Goal: Complete application form

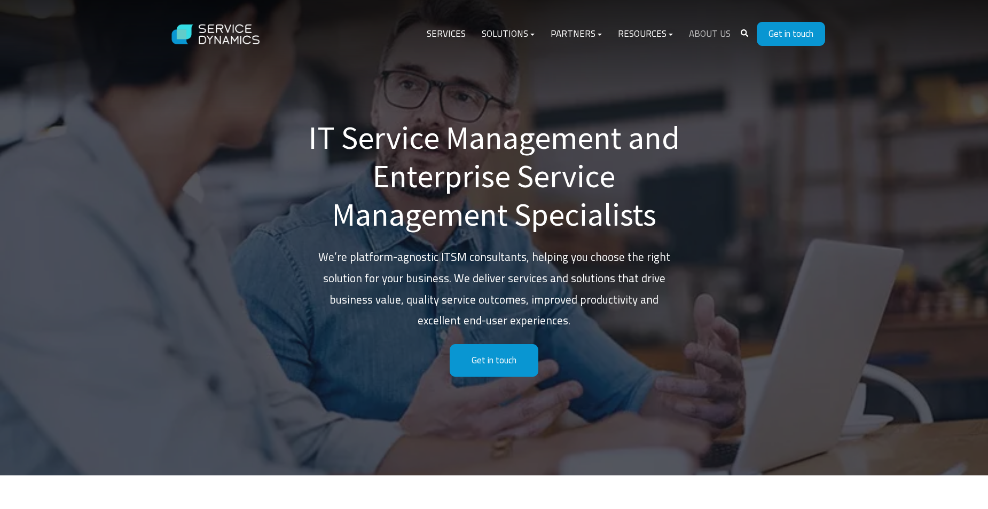
click at [707, 36] on link "About Us" at bounding box center [710, 34] width 58 height 26
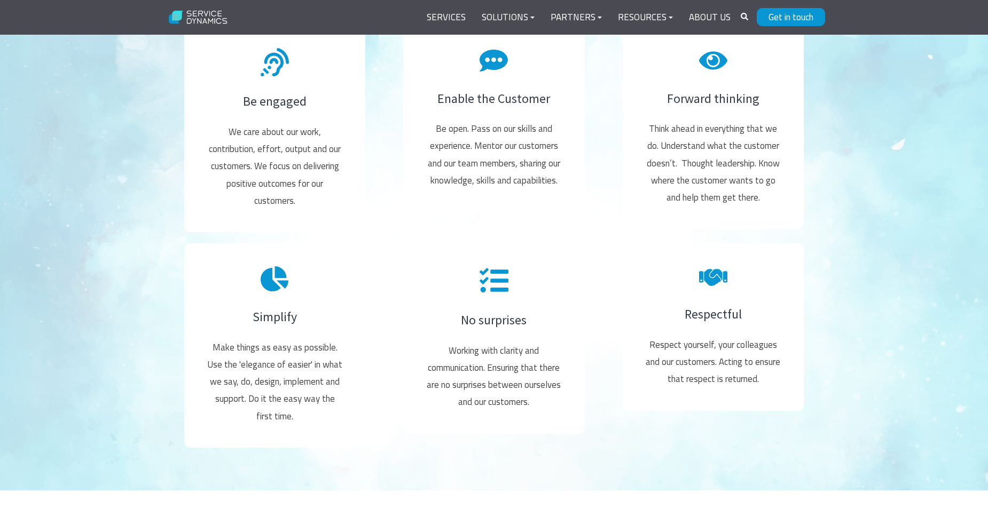
scroll to position [1816, 0]
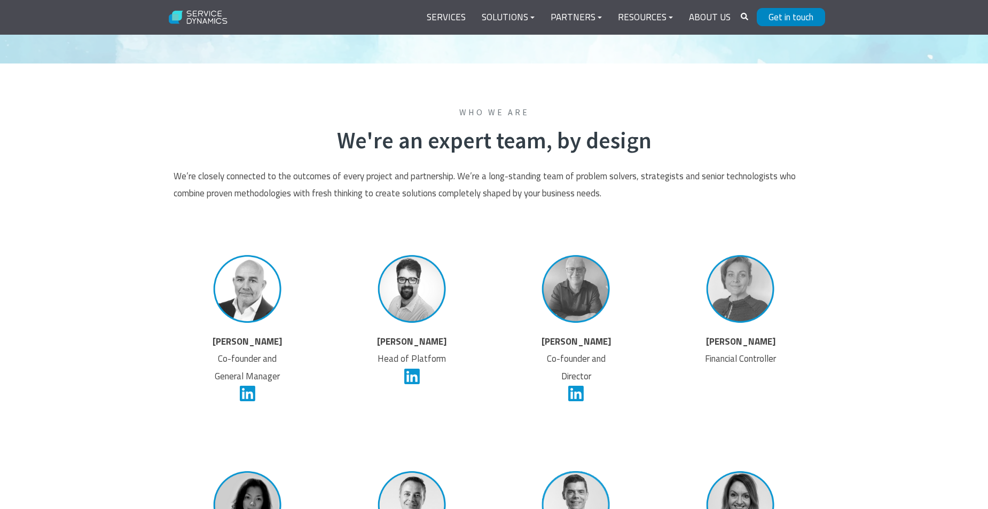
click at [793, 13] on link "Get in touch" at bounding box center [791, 17] width 68 height 18
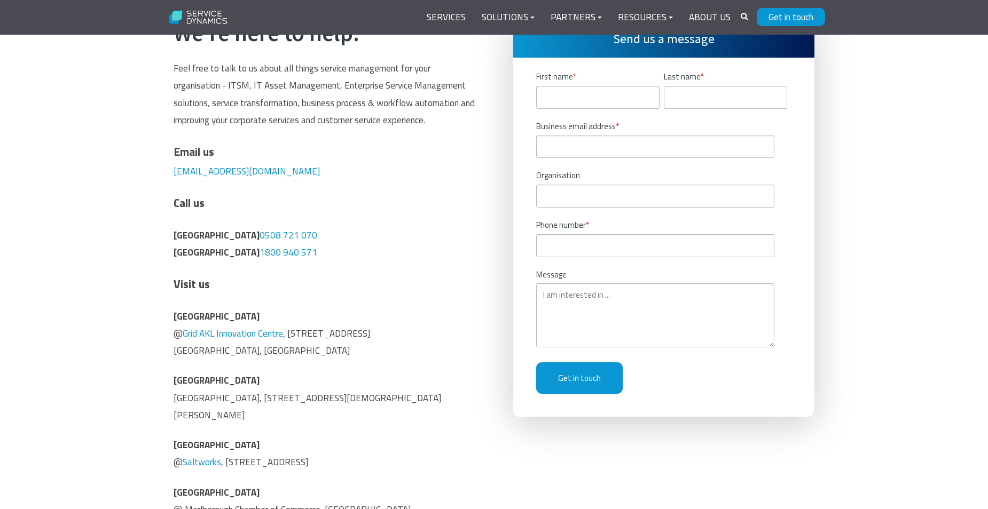
scroll to position [267, 0]
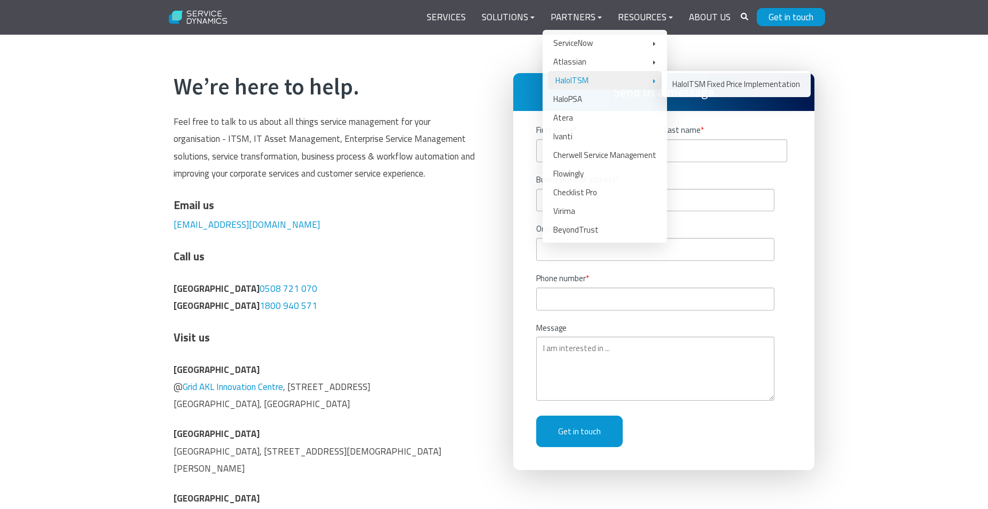
click at [572, 84] on link "HaloITSM" at bounding box center [605, 80] width 114 height 19
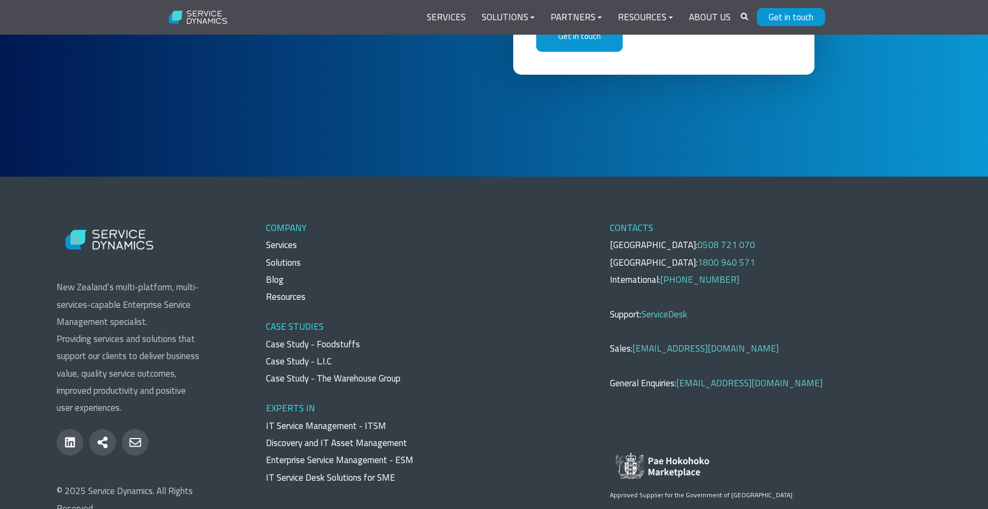
scroll to position [4592, 0]
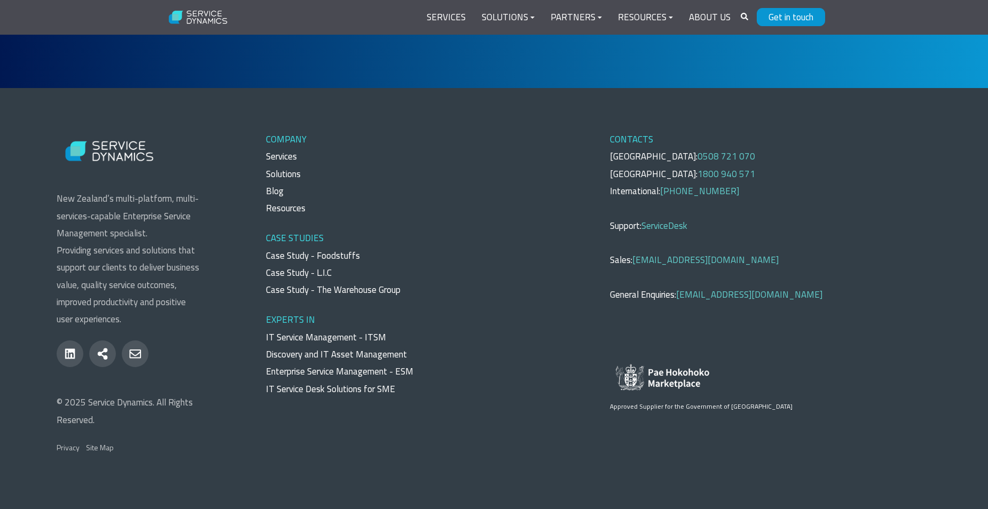
click at [671, 224] on link "ServiceDesk" at bounding box center [664, 226] width 46 height 14
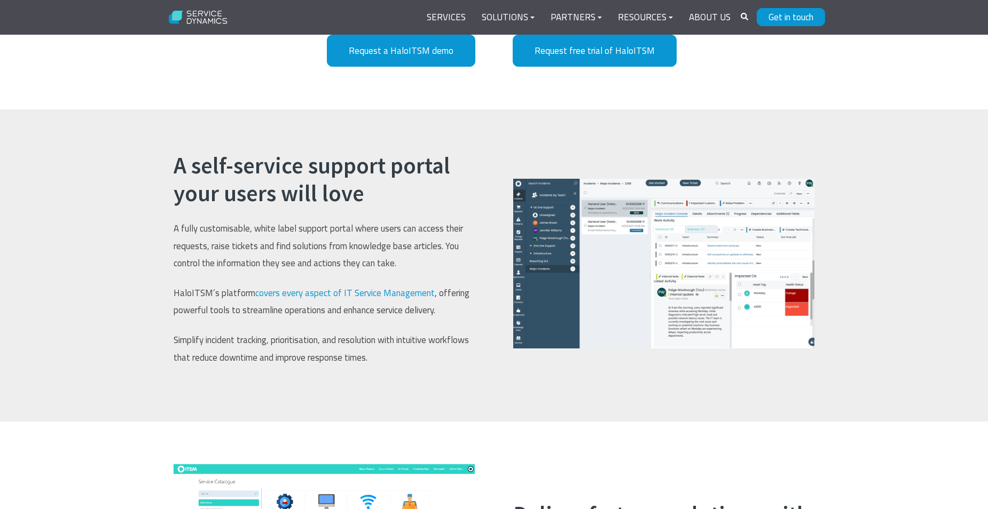
scroll to position [1068, 0]
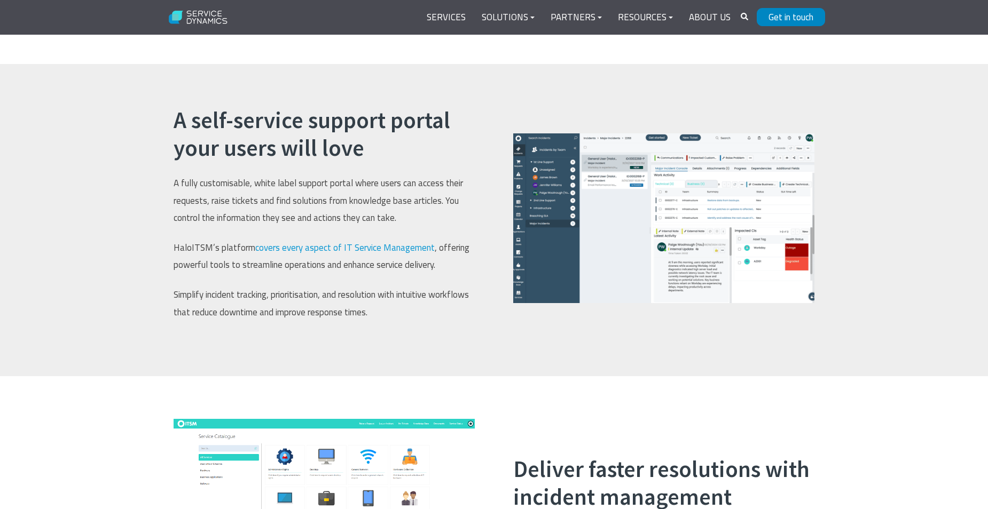
click at [785, 18] on link "Get in touch" at bounding box center [791, 17] width 68 height 18
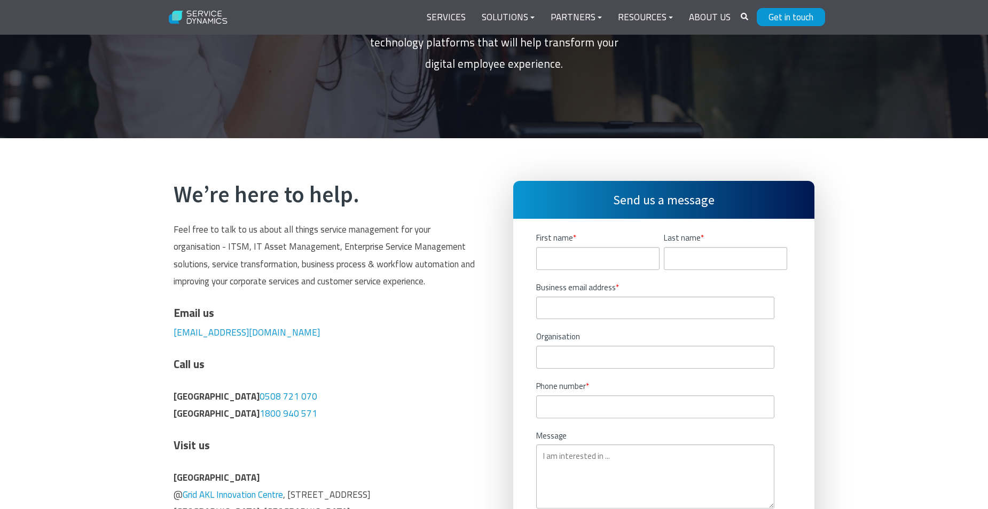
scroll to position [160, 0]
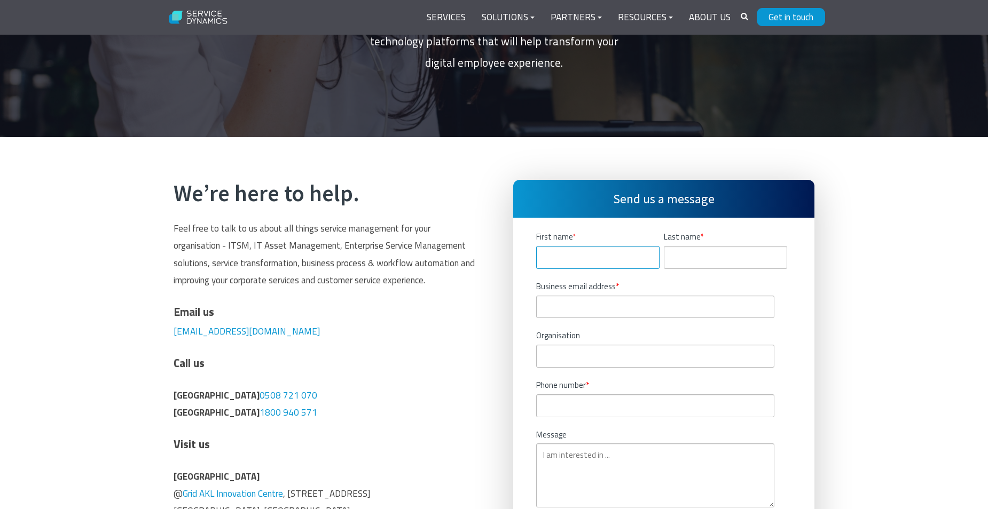
click at [580, 261] on input "First name *" at bounding box center [597, 257] width 123 height 23
type input "[PERSON_NAME]"
type input "[PERSON_NAME][EMAIL_ADDRESS][PERSON_NAME][DOMAIN_NAME]"
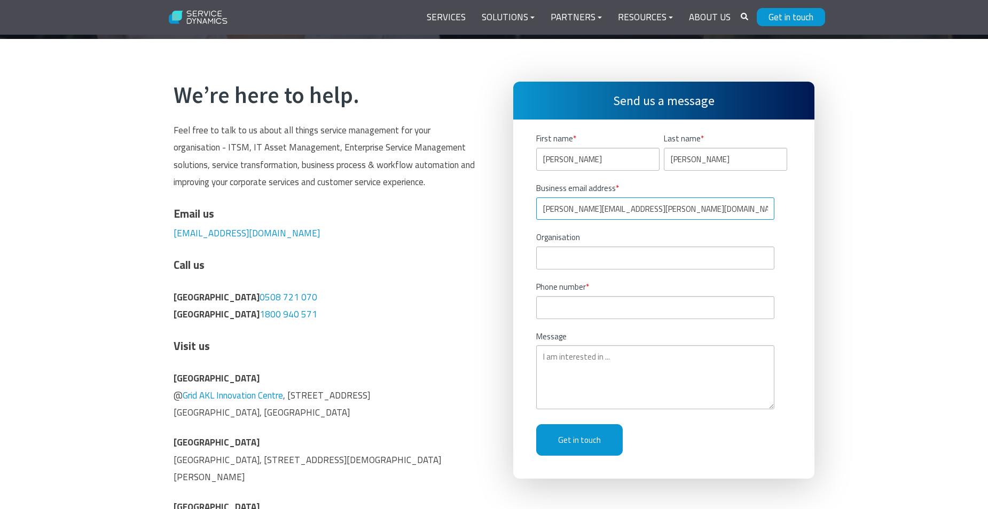
scroll to position [267, 0]
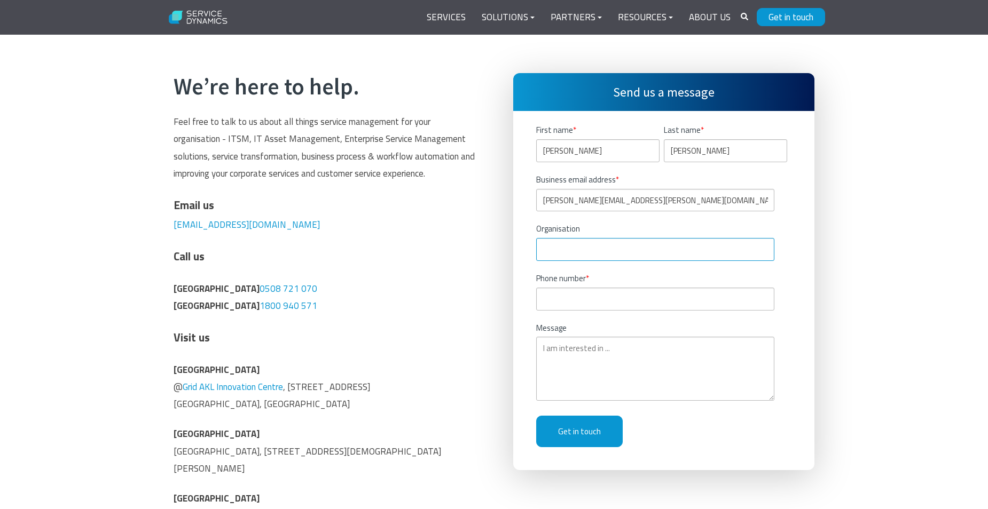
click at [587, 250] on input "Organisation" at bounding box center [655, 249] width 239 height 23
type input "[PERSON_NAME] Group"
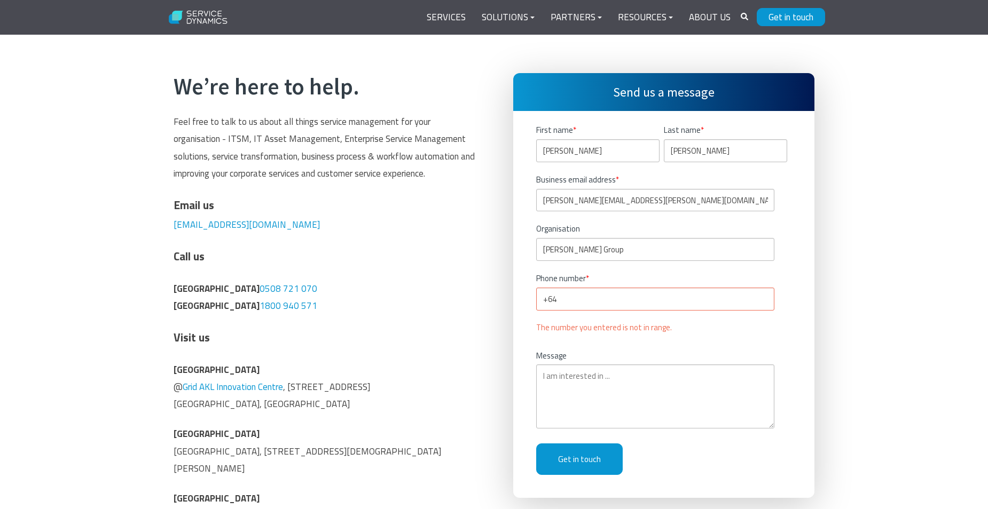
type input "+64"
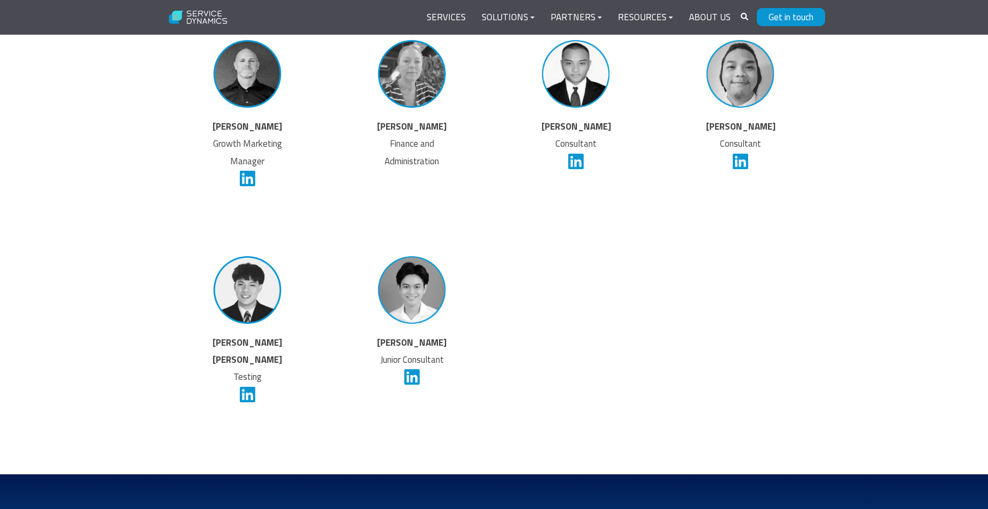
scroll to position [2576, 0]
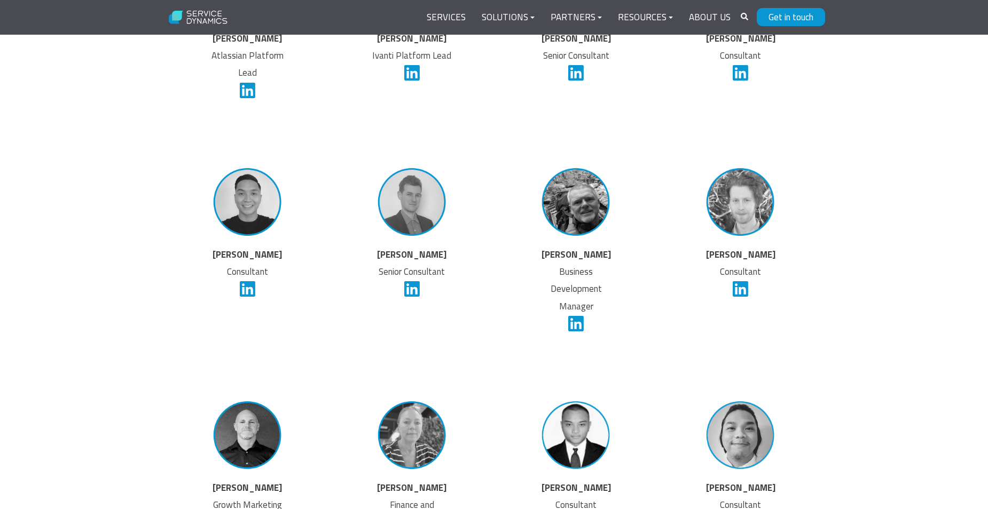
click at [169, 157] on div "Who we are We're an expert team, by design We’re closely connected to the outco…" at bounding box center [494, 69] width 662 height 1447
